Goal: Task Accomplishment & Management: Use online tool/utility

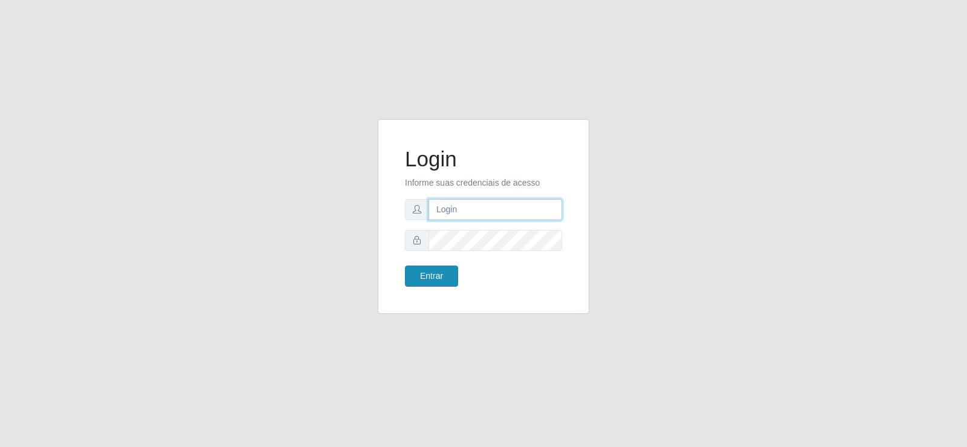
type input "[EMAIL_ADDRESS][DOMAIN_NAME]"
click at [444, 273] on button "Entrar" at bounding box center [431, 275] width 53 height 21
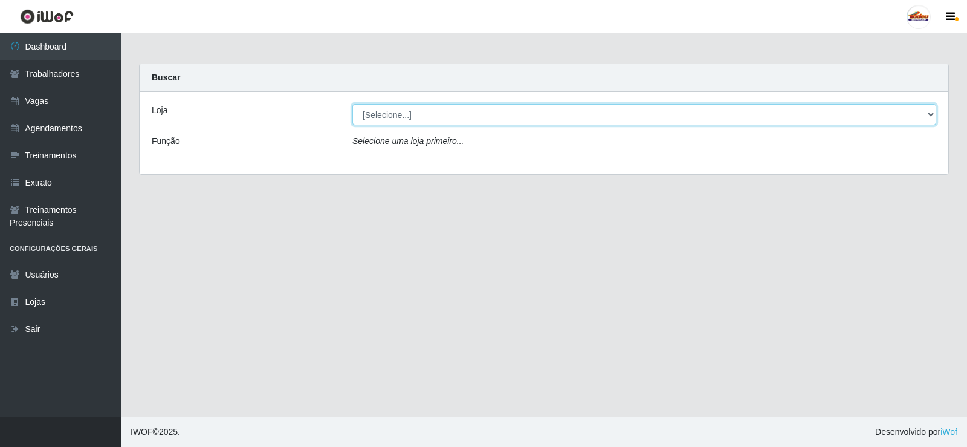
click at [429, 109] on select "[Selecione...] Supermercado Tadeu - [GEOGRAPHIC_DATA]" at bounding box center [644, 114] width 584 height 21
select select "195"
click at [352, 104] on select "[Selecione...] Supermercado Tadeu - [GEOGRAPHIC_DATA]" at bounding box center [644, 114] width 584 height 21
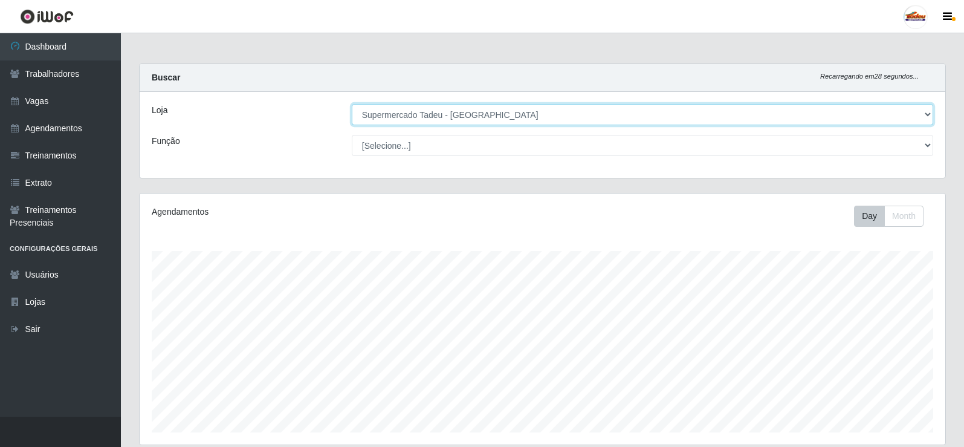
scroll to position [248, 0]
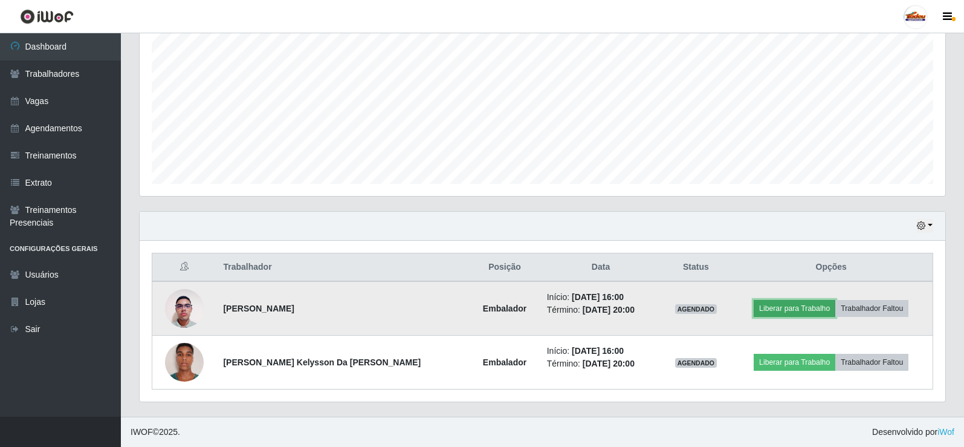
click at [799, 311] on button "Liberar para Trabalho" at bounding box center [795, 308] width 82 height 17
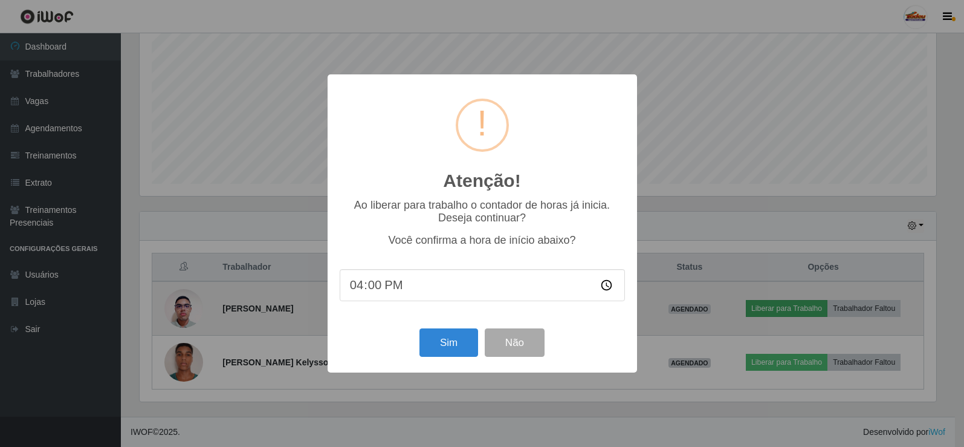
scroll to position [251, 800]
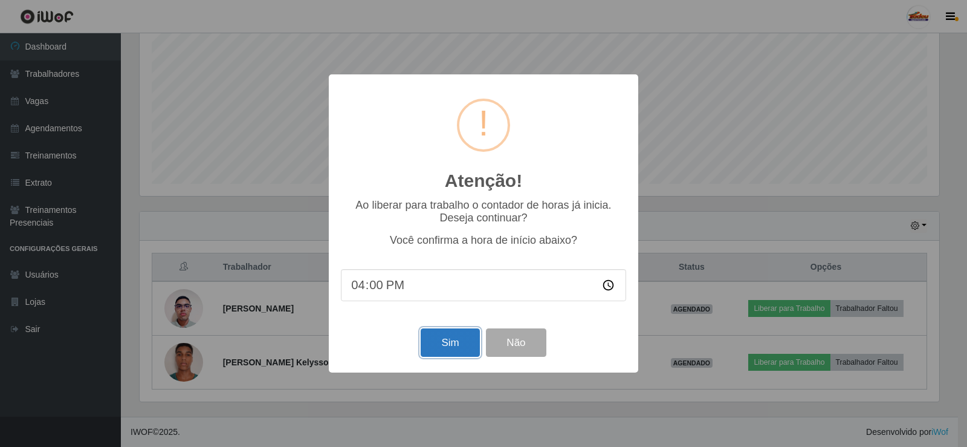
click at [443, 342] on button "Sim" at bounding box center [450, 342] width 59 height 28
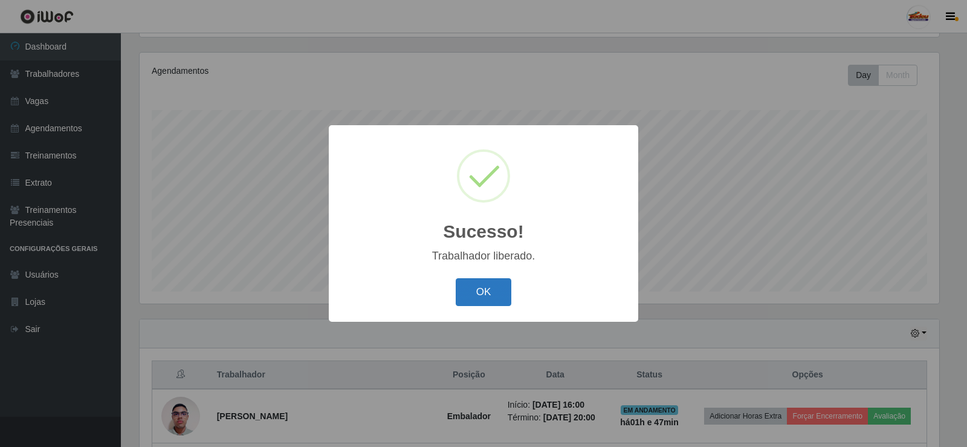
click at [492, 300] on button "OK" at bounding box center [484, 292] width 56 height 28
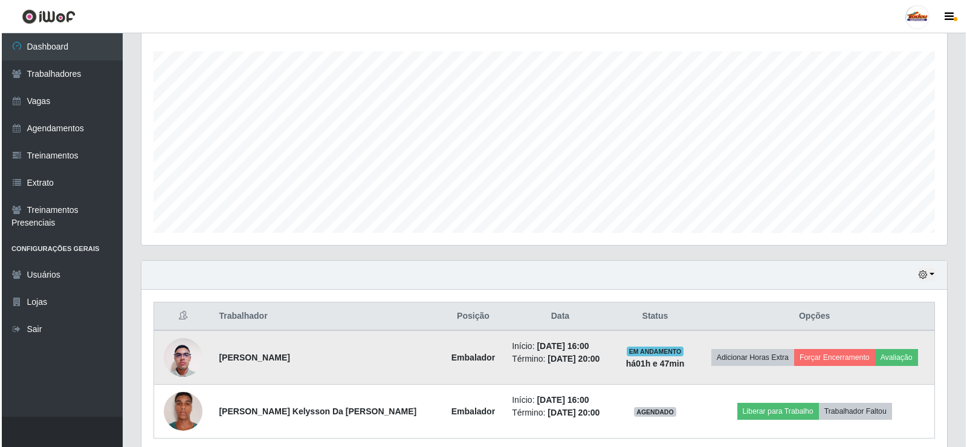
scroll to position [201, 0]
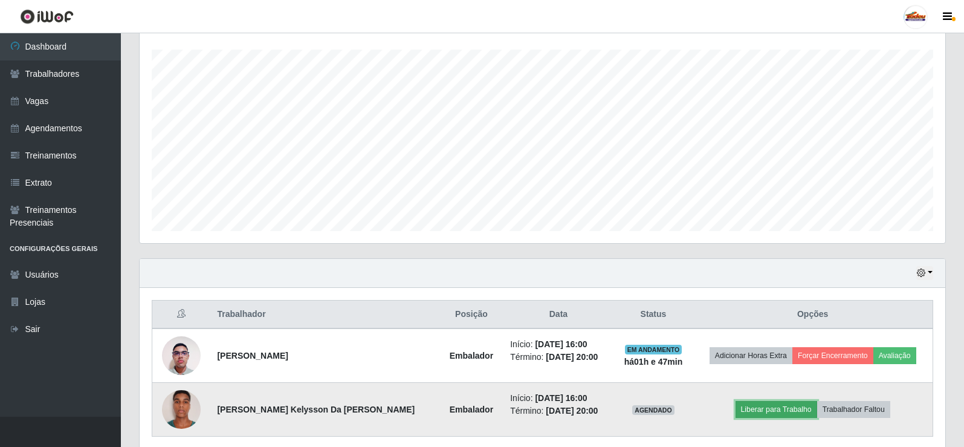
click at [787, 404] on button "Liberar para Trabalho" at bounding box center [777, 409] width 82 height 17
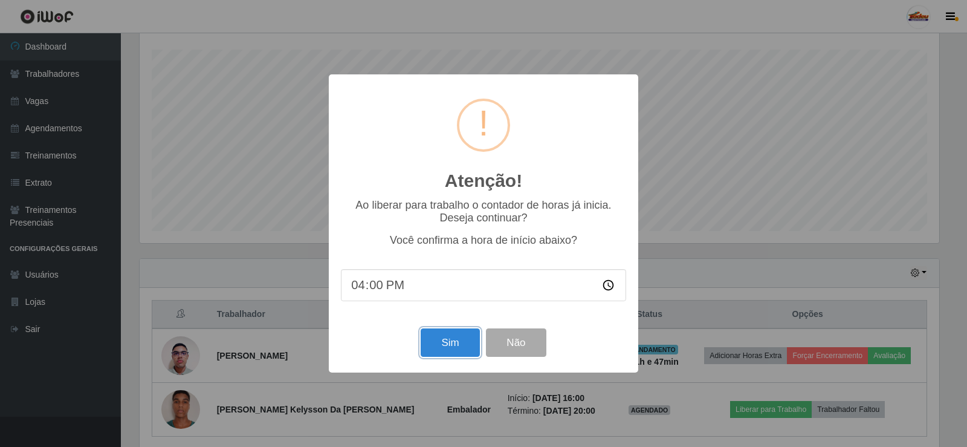
click at [435, 341] on button "Sim" at bounding box center [450, 342] width 59 height 28
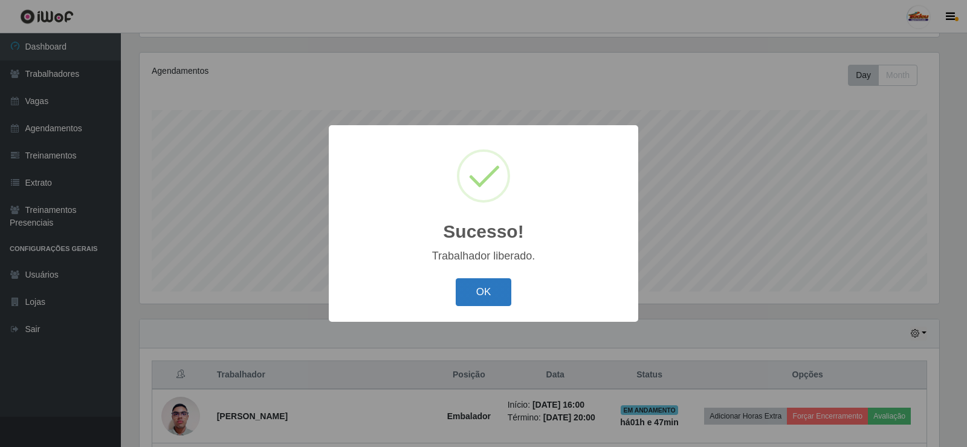
click at [483, 296] on button "OK" at bounding box center [484, 292] width 56 height 28
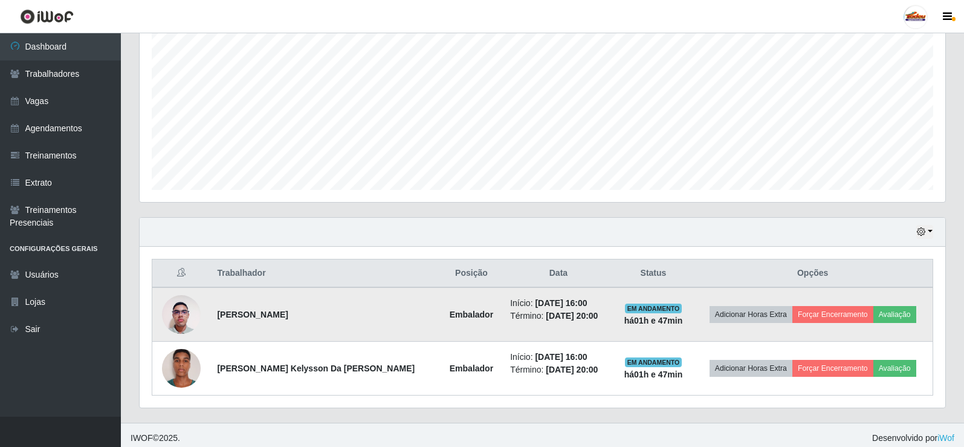
scroll to position [248, 0]
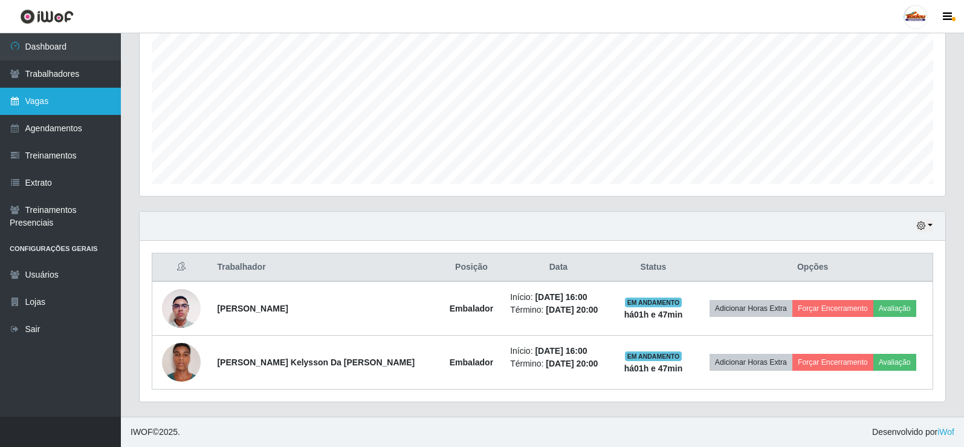
click at [34, 112] on link "Vagas" at bounding box center [60, 101] width 121 height 27
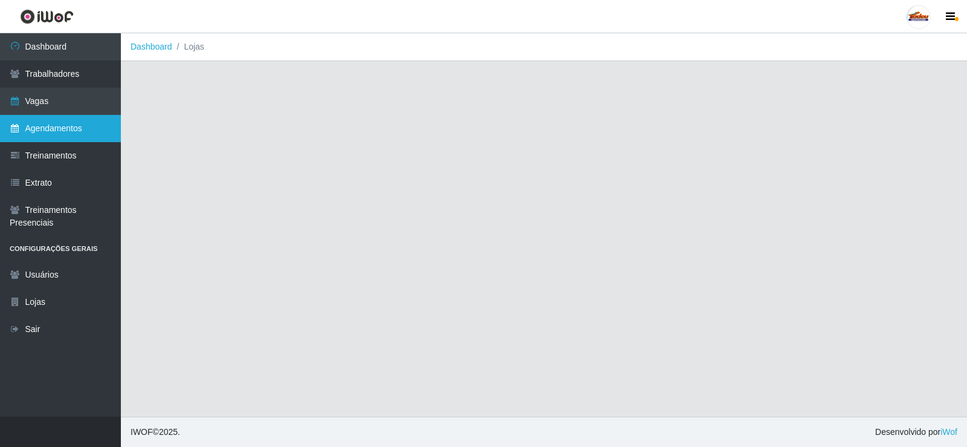
click at [41, 135] on link "Agendamentos" at bounding box center [60, 128] width 121 height 27
click at [42, 135] on link "Agendamentos" at bounding box center [60, 128] width 121 height 27
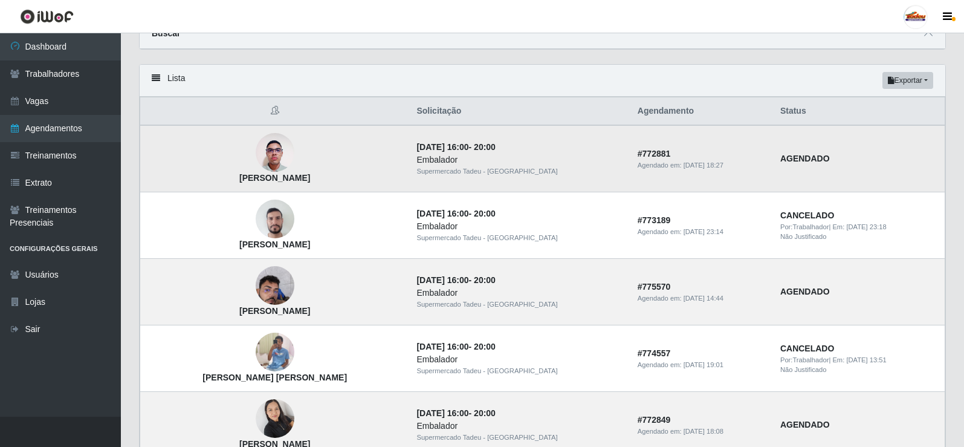
scroll to position [90, 0]
